Goal: Task Accomplishment & Management: Use online tool/utility

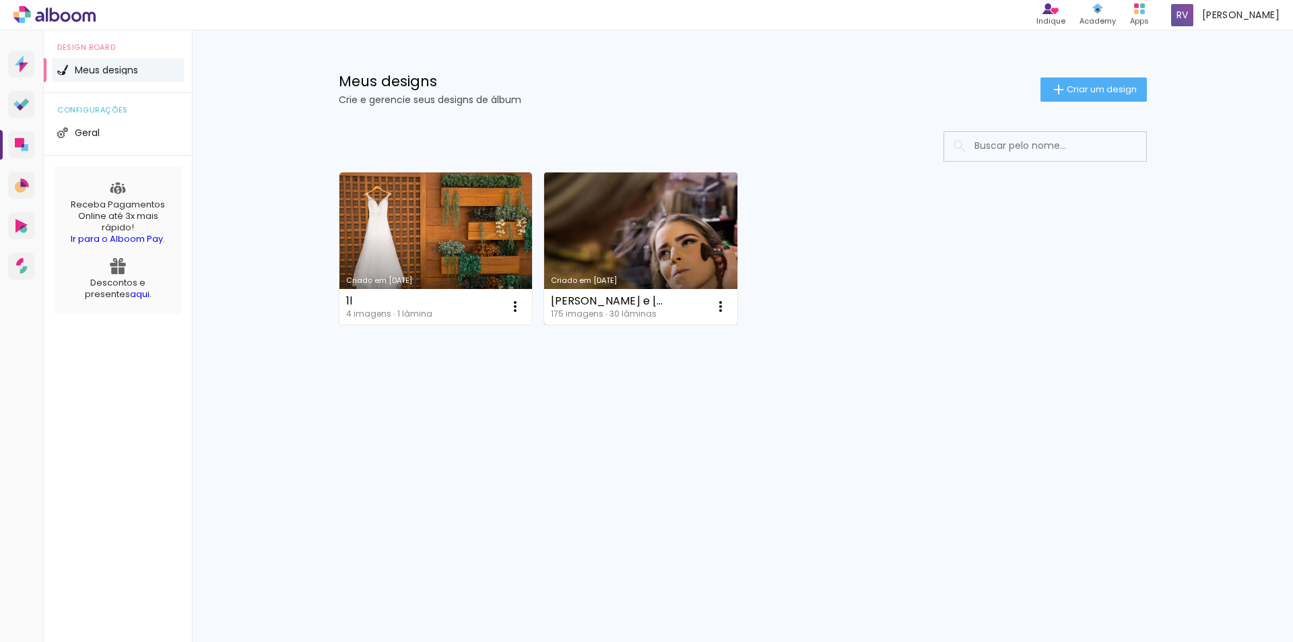
click at [681, 240] on link "Criado em 09/05/19" at bounding box center [640, 248] width 193 height 152
click at [523, 307] on iron-icon at bounding box center [515, 306] width 16 height 16
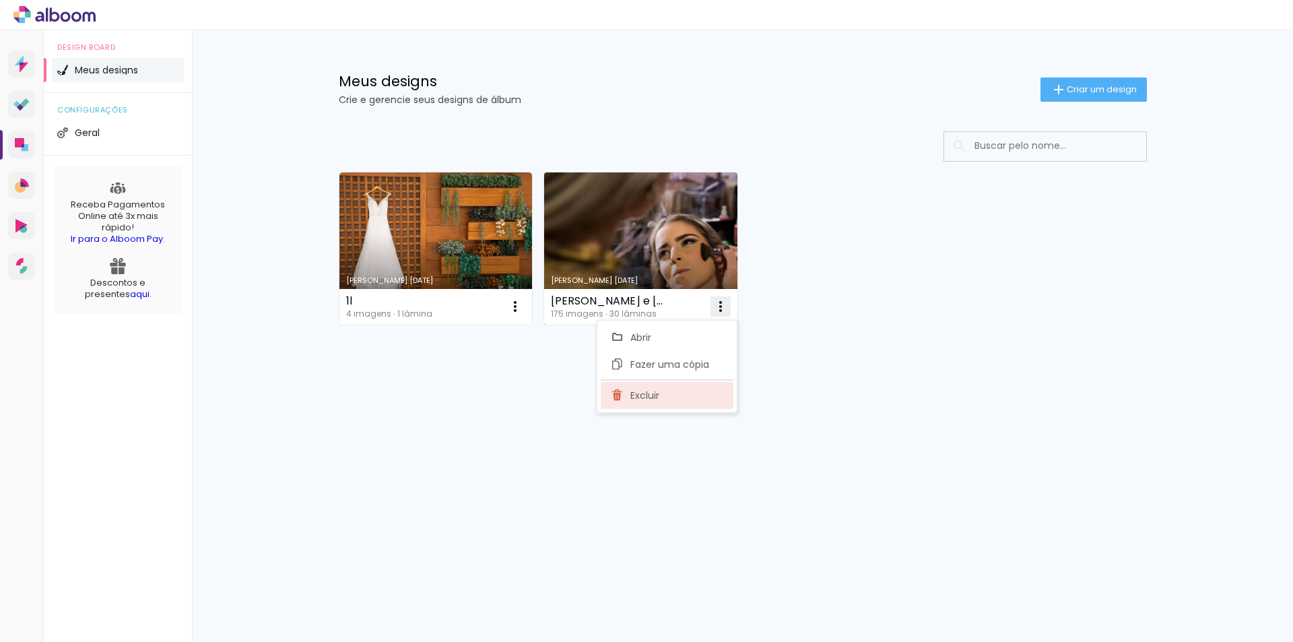
click at [654, 399] on span "Excluir" at bounding box center [644, 395] width 29 height 9
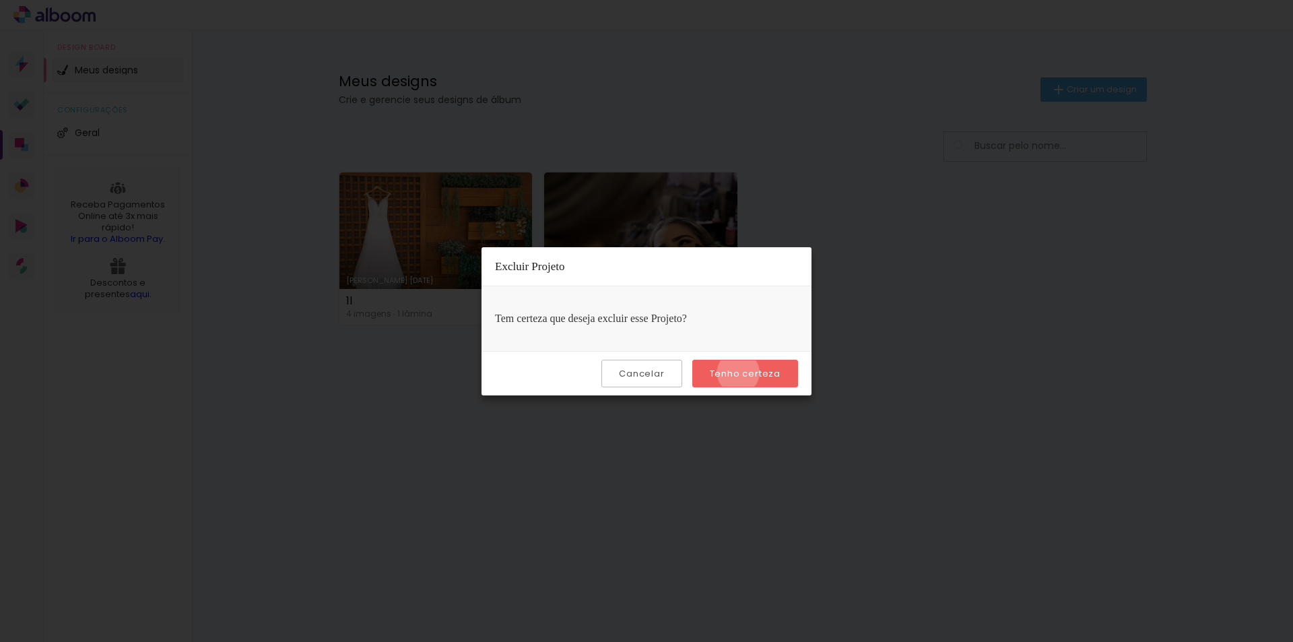
click at [0, 0] on slot "Tenho certeza" at bounding box center [0, 0] width 0 height 0
click at [751, 371] on quentale-directory at bounding box center [646, 321] width 1293 height 642
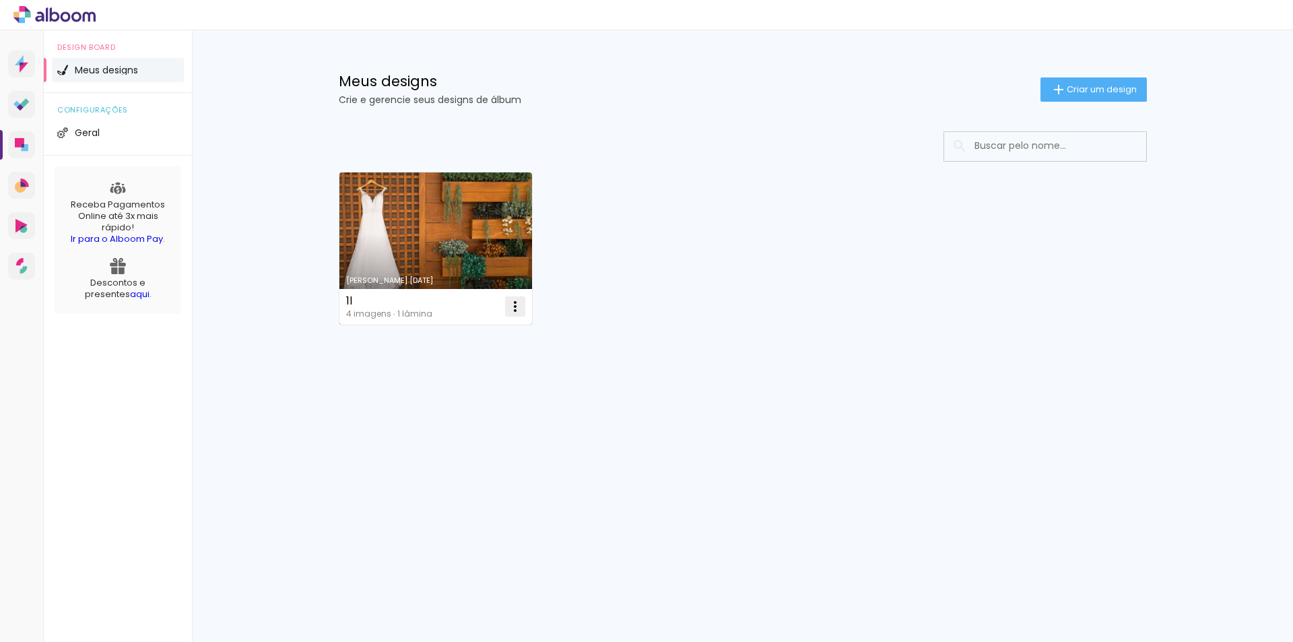
click at [514, 297] on paper-icon-button at bounding box center [515, 306] width 27 height 27
click at [463, 396] on paper-item "Excluir" at bounding box center [461, 395] width 133 height 27
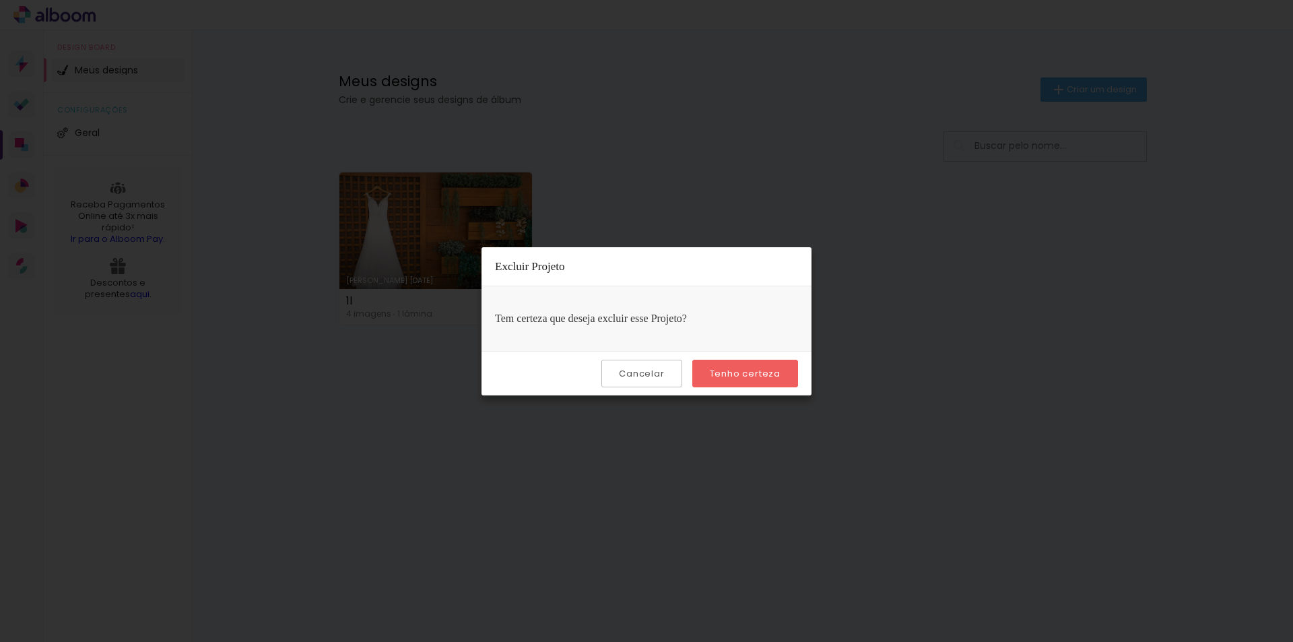
click at [713, 373] on paper-button "Tenho certeza" at bounding box center [745, 374] width 106 height 28
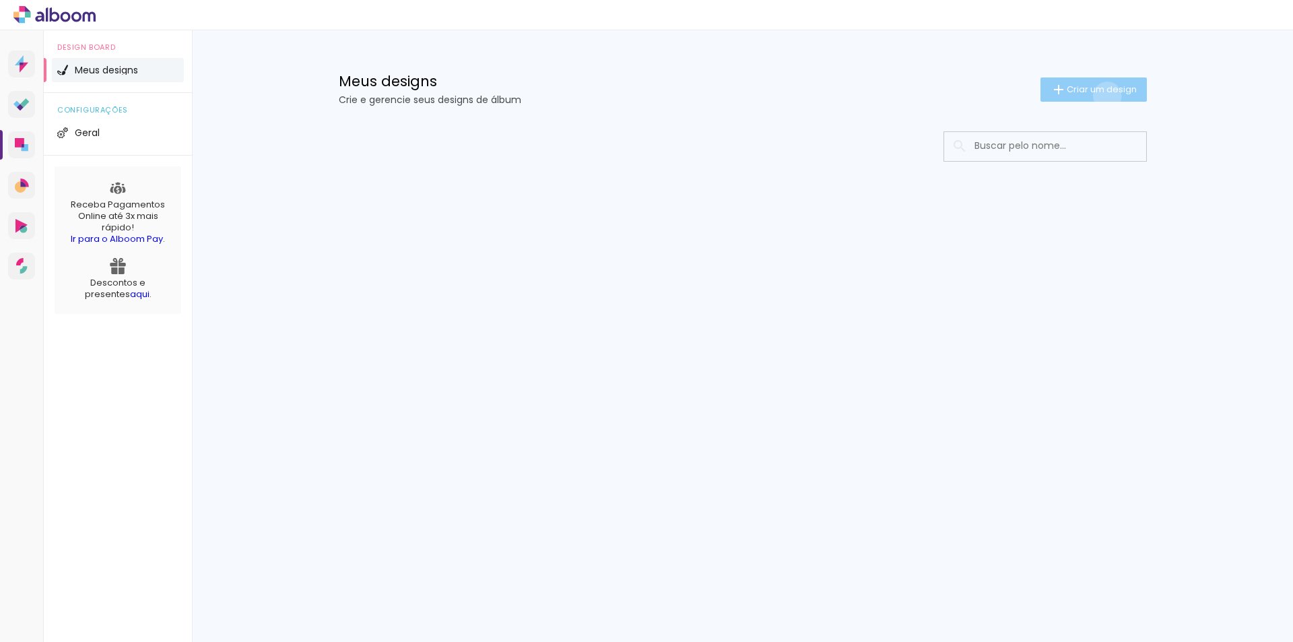
click at [1104, 96] on paper-button "Criar um design" at bounding box center [1093, 89] width 106 height 24
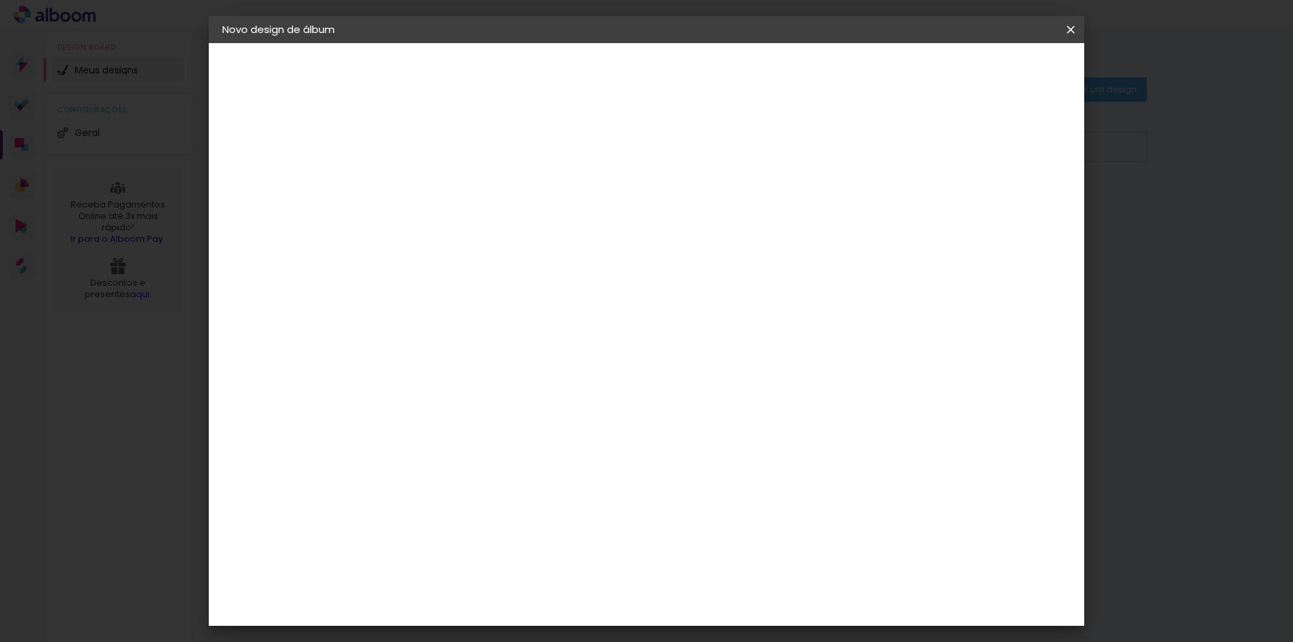
click at [442, 174] on input at bounding box center [442, 180] width 0 height 21
type input "Gilberto e"
type paper-input "Gilberto e"
type input "[PERSON_NAME] e [PERSON_NAME]"
type paper-input "[PERSON_NAME] e [PERSON_NAME]"
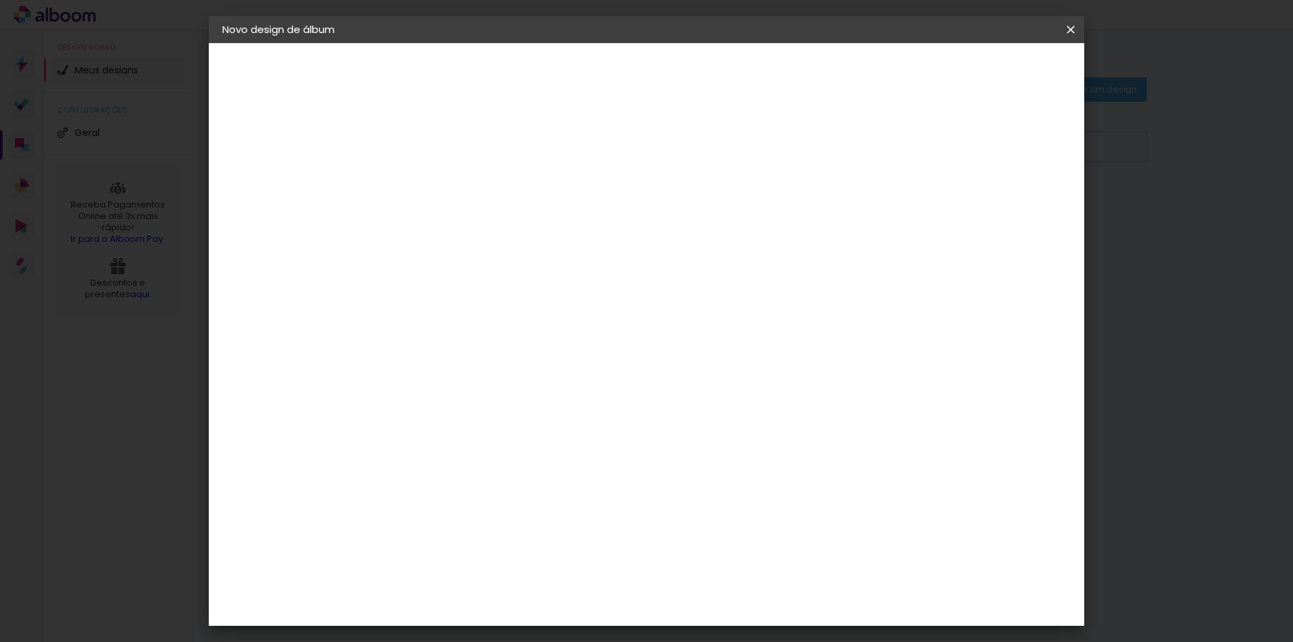
click at [0, 0] on slot "Avançar" at bounding box center [0, 0] width 0 height 0
click at [458, 506] on div "DreambooksPro" at bounding box center [478, 511] width 88 height 11
click at [0, 0] on slot "Avançar" at bounding box center [0, 0] width 0 height 0
click at [495, 224] on input "text" at bounding box center [468, 234] width 53 height 21
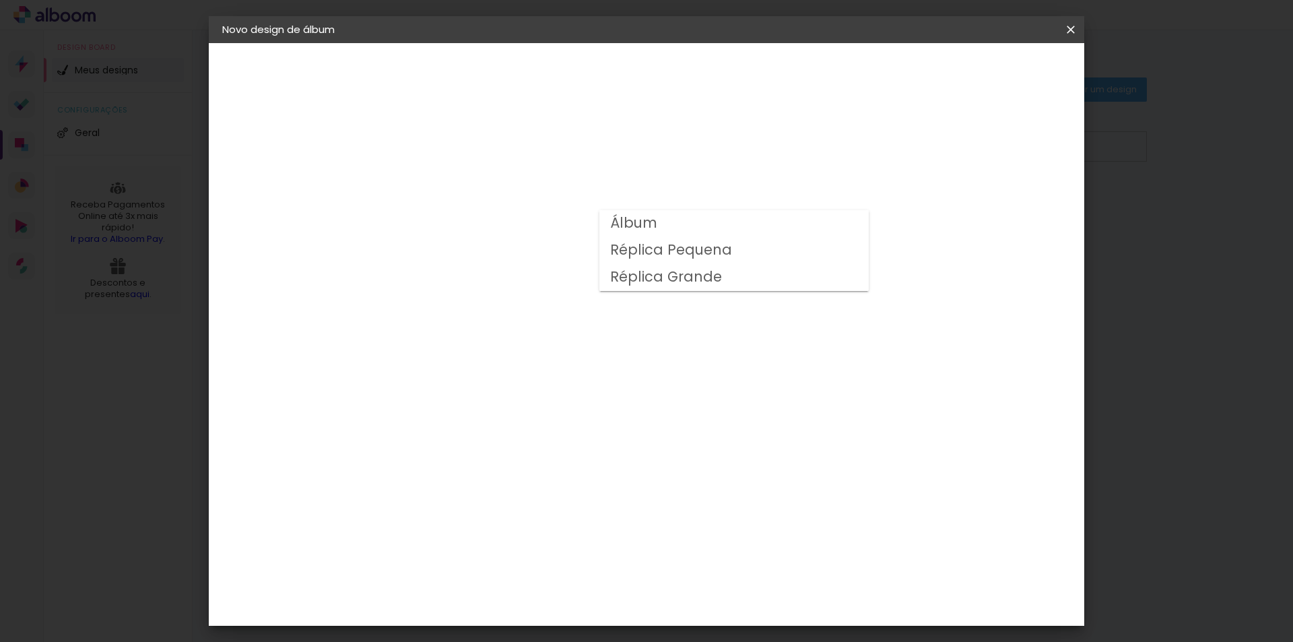
click at [0, 0] on slot "Álbum" at bounding box center [0, 0] width 0 height 0
type input "Álbum"
click at [533, 477] on span "25 × 25" at bounding box center [502, 491] width 63 height 28
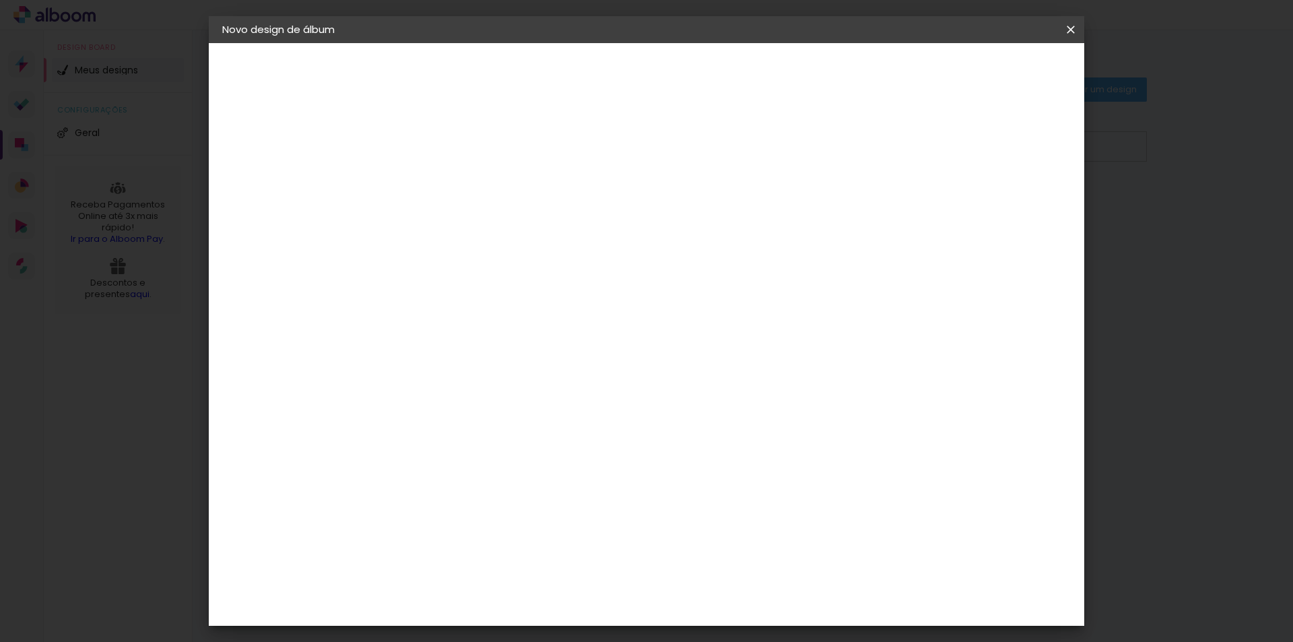
click at [662, 65] on paper-button "Avançar" at bounding box center [629, 71] width 66 height 23
click at [986, 69] on span "Iniciar design" at bounding box center [955, 71] width 61 height 9
